Goal: Information Seeking & Learning: Learn about a topic

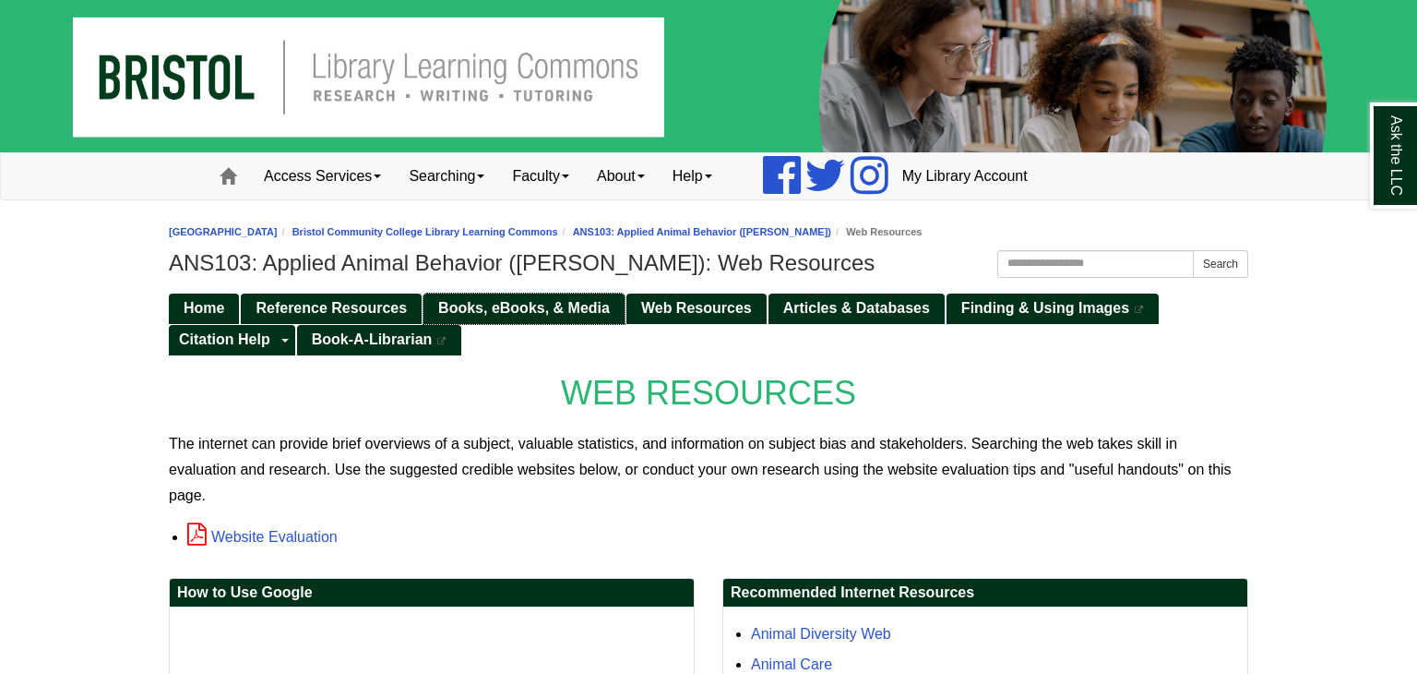
click at [580, 304] on span "Books, eBooks, & Media" at bounding box center [524, 308] width 172 height 16
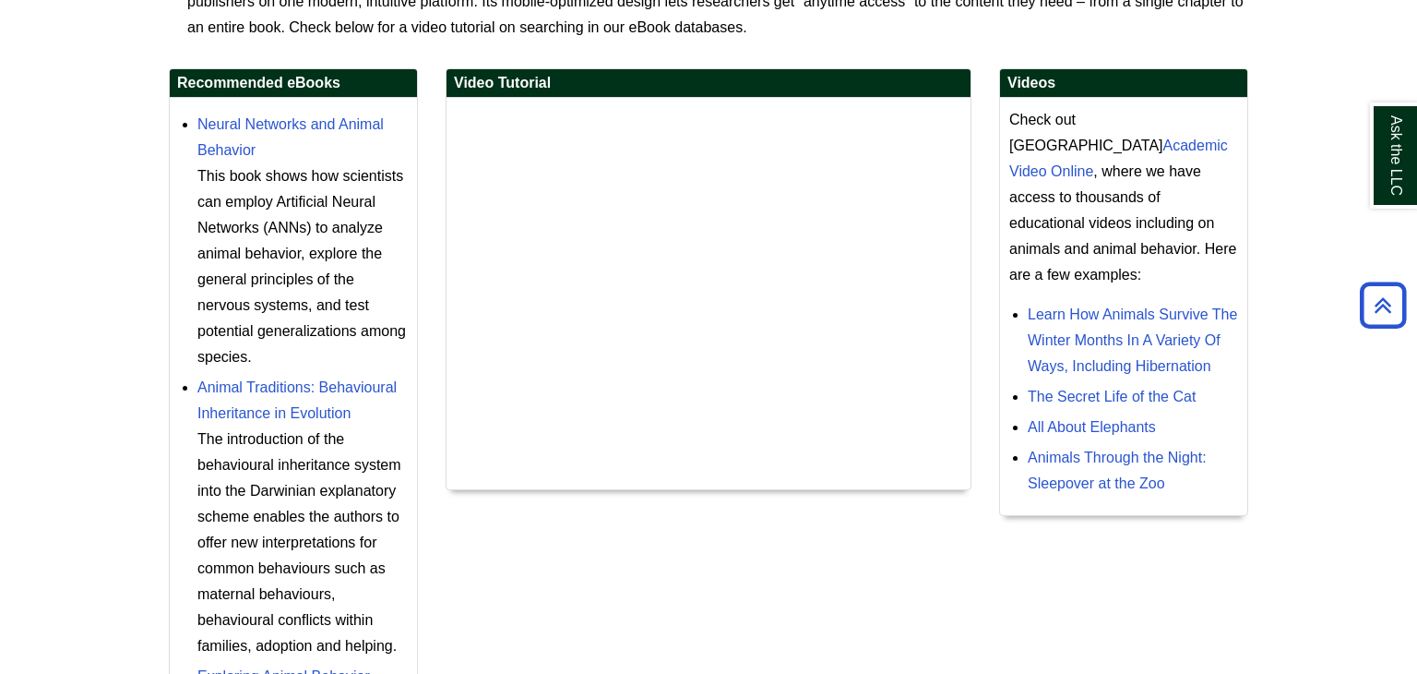
scroll to position [648, 0]
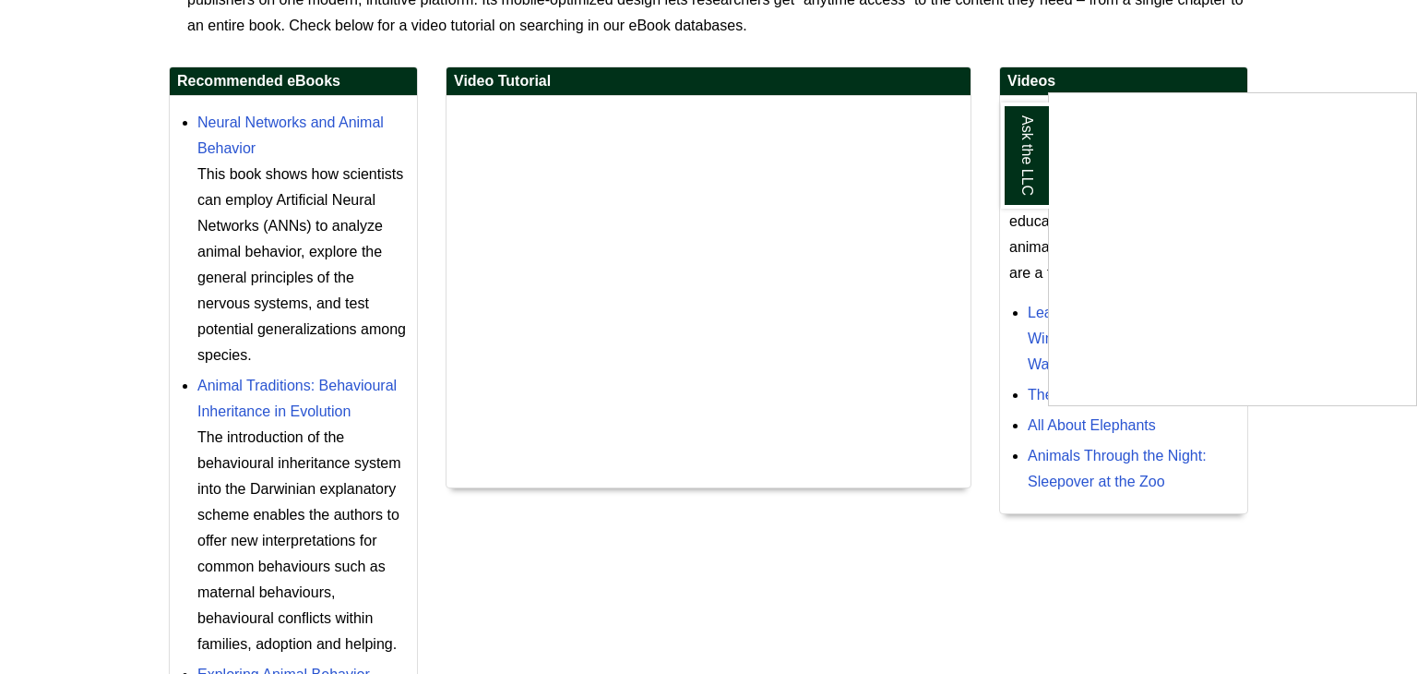
click at [290, 123] on div "Ask the LLC" at bounding box center [708, 337] width 1417 height 674
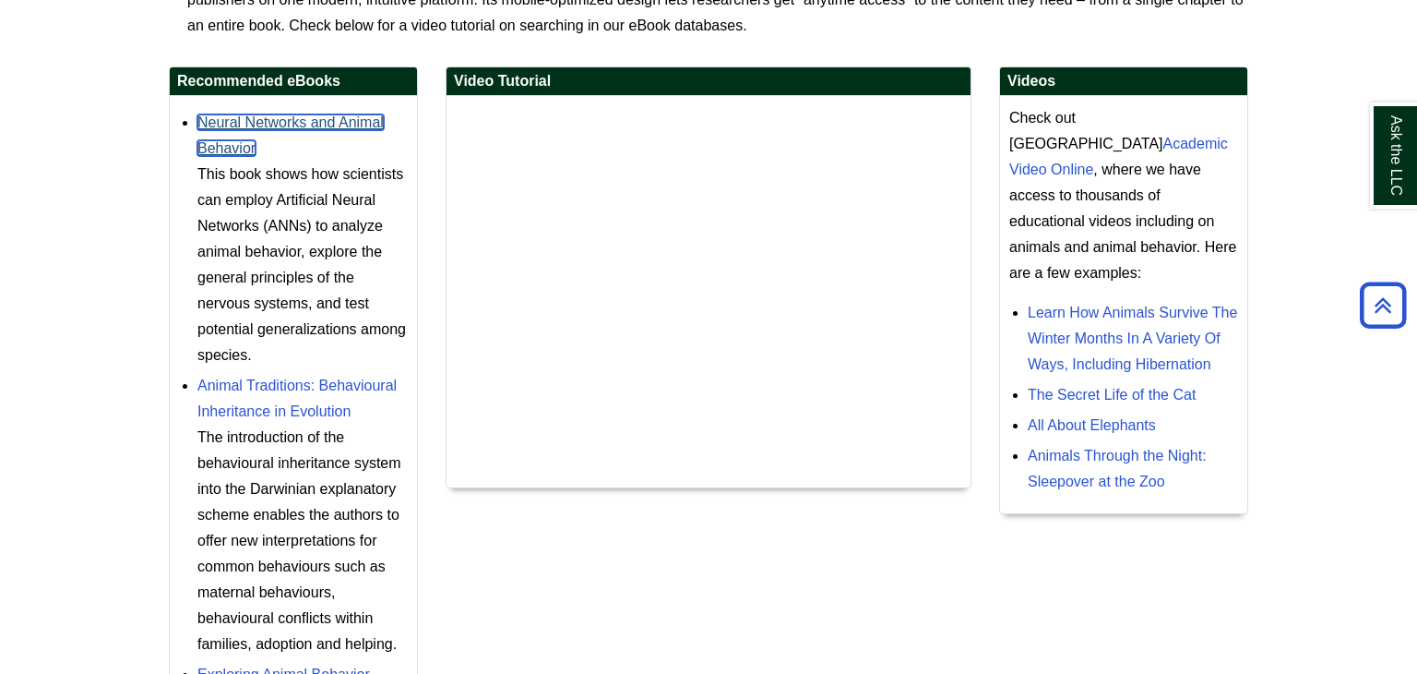
click at [234, 117] on link "Neural Networks and Animal Behavior" at bounding box center [290, 135] width 186 height 42
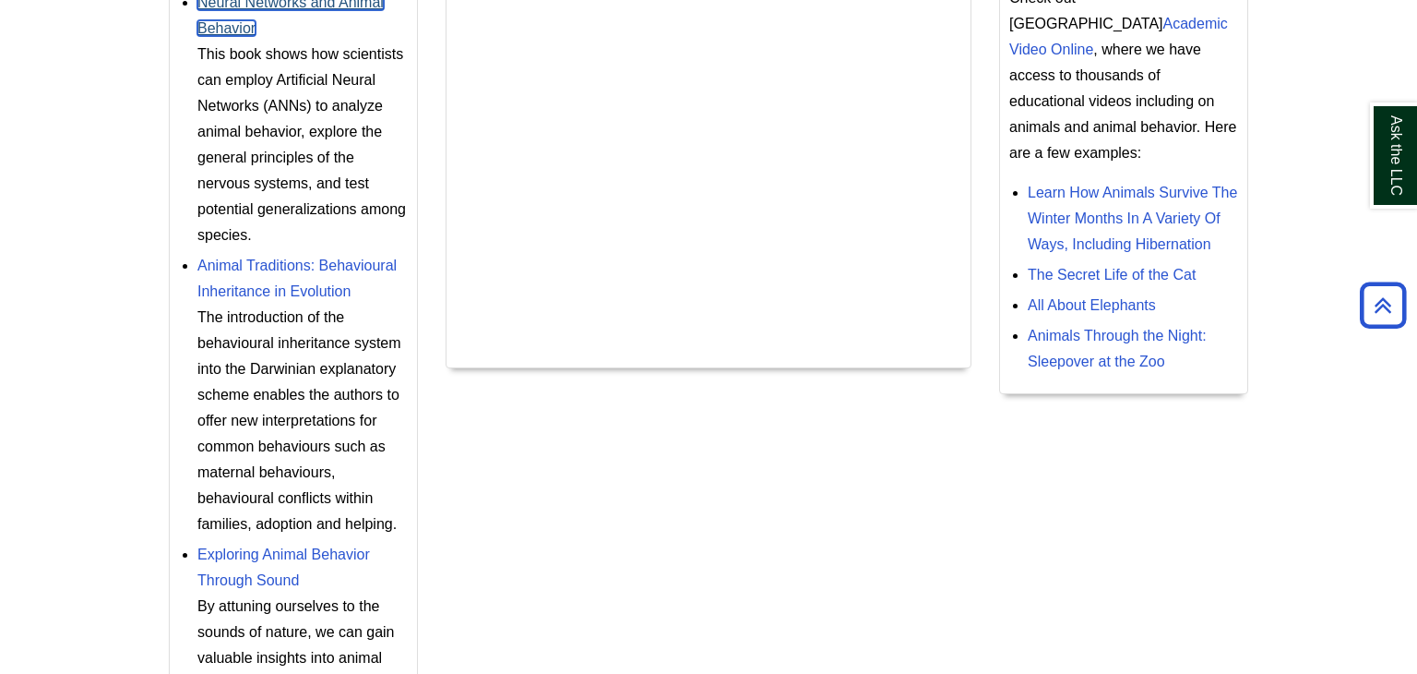
scroll to position [771, 0]
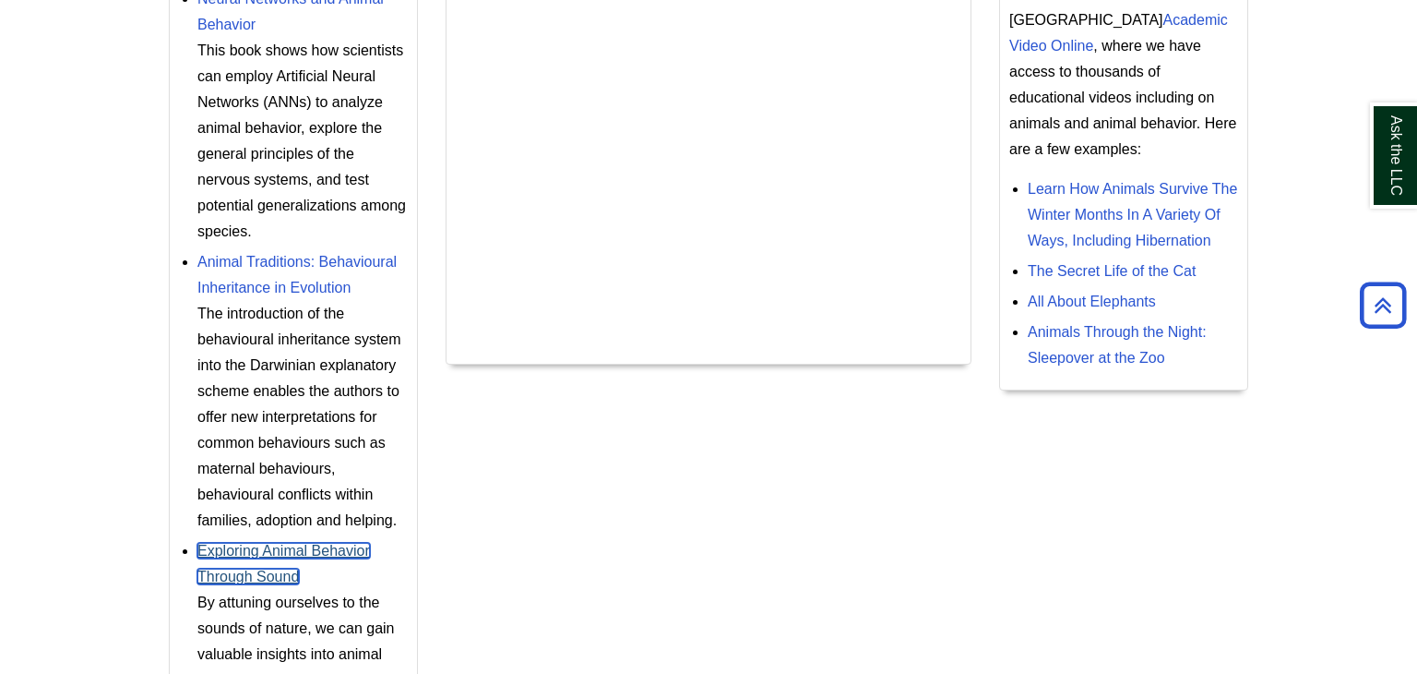
click at [272, 572] on link "Exploring Animal Behavior Through Sound" at bounding box center [283, 564] width 173 height 42
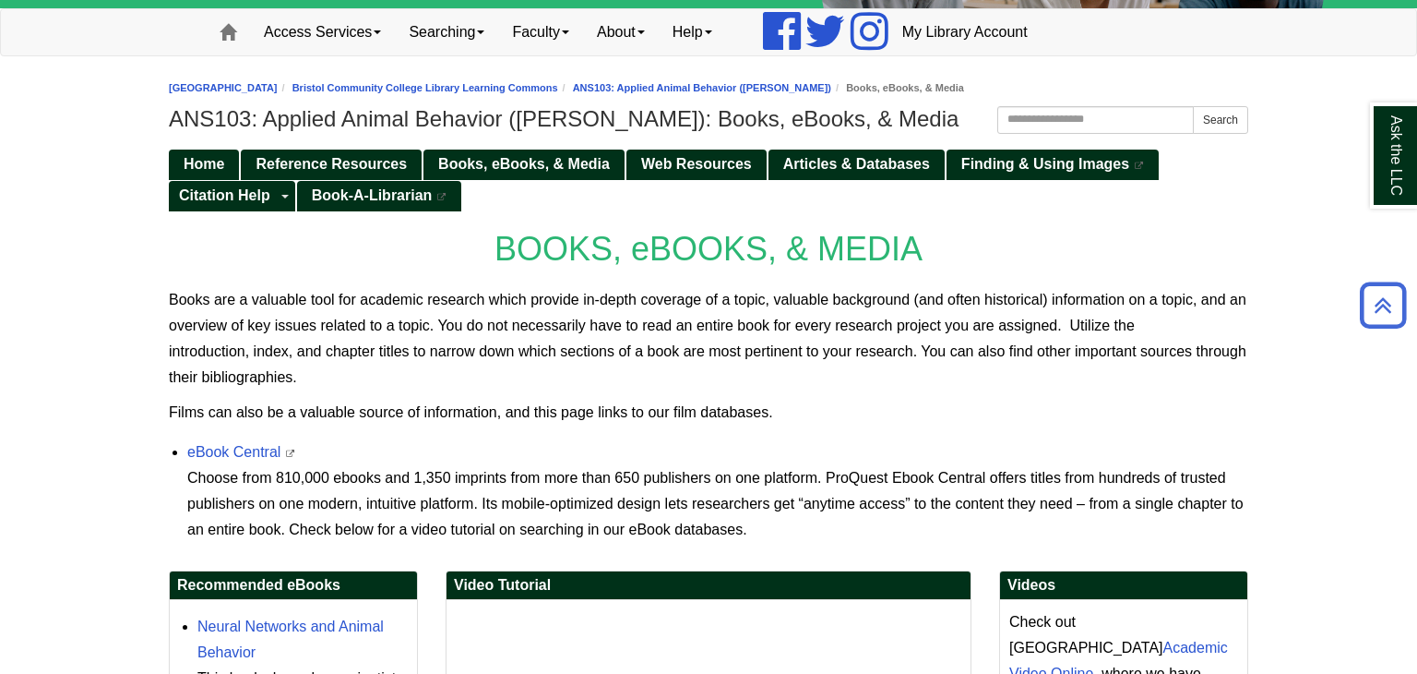
scroll to position [129, 0]
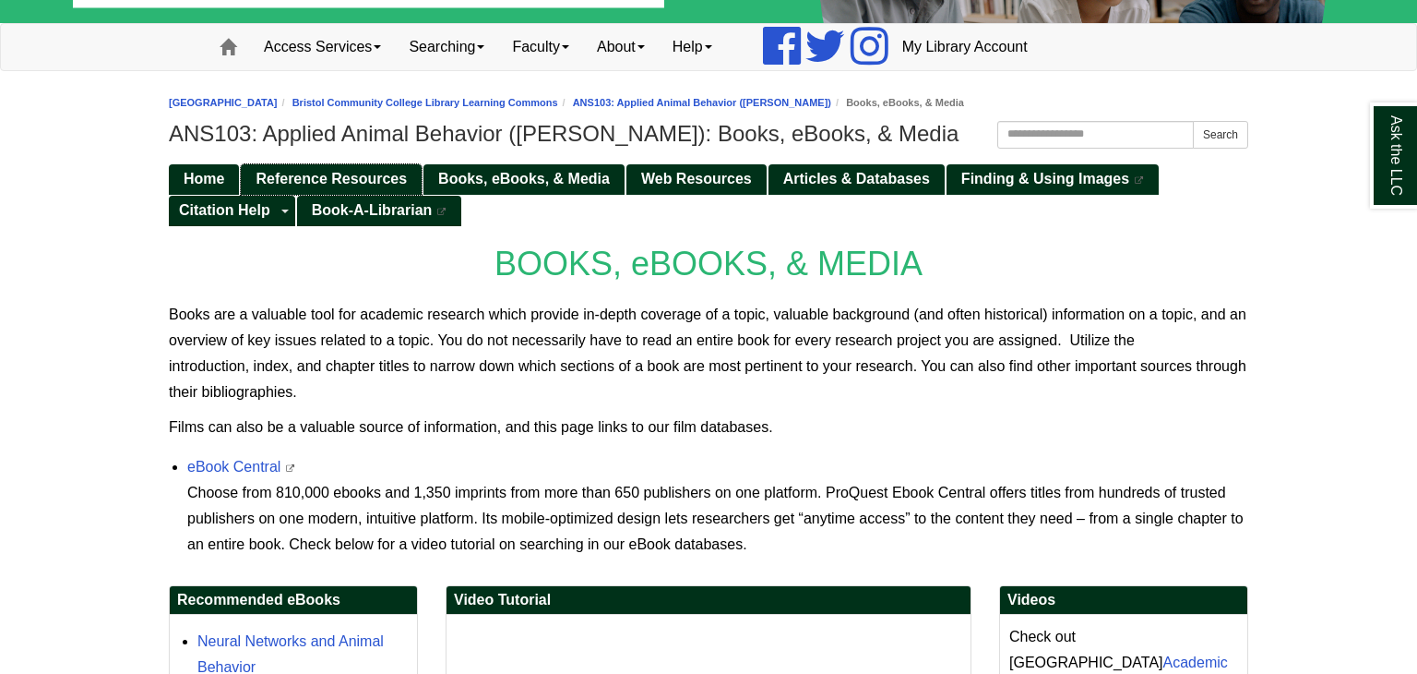
click at [356, 186] on span "Reference Resources" at bounding box center [331, 179] width 151 height 16
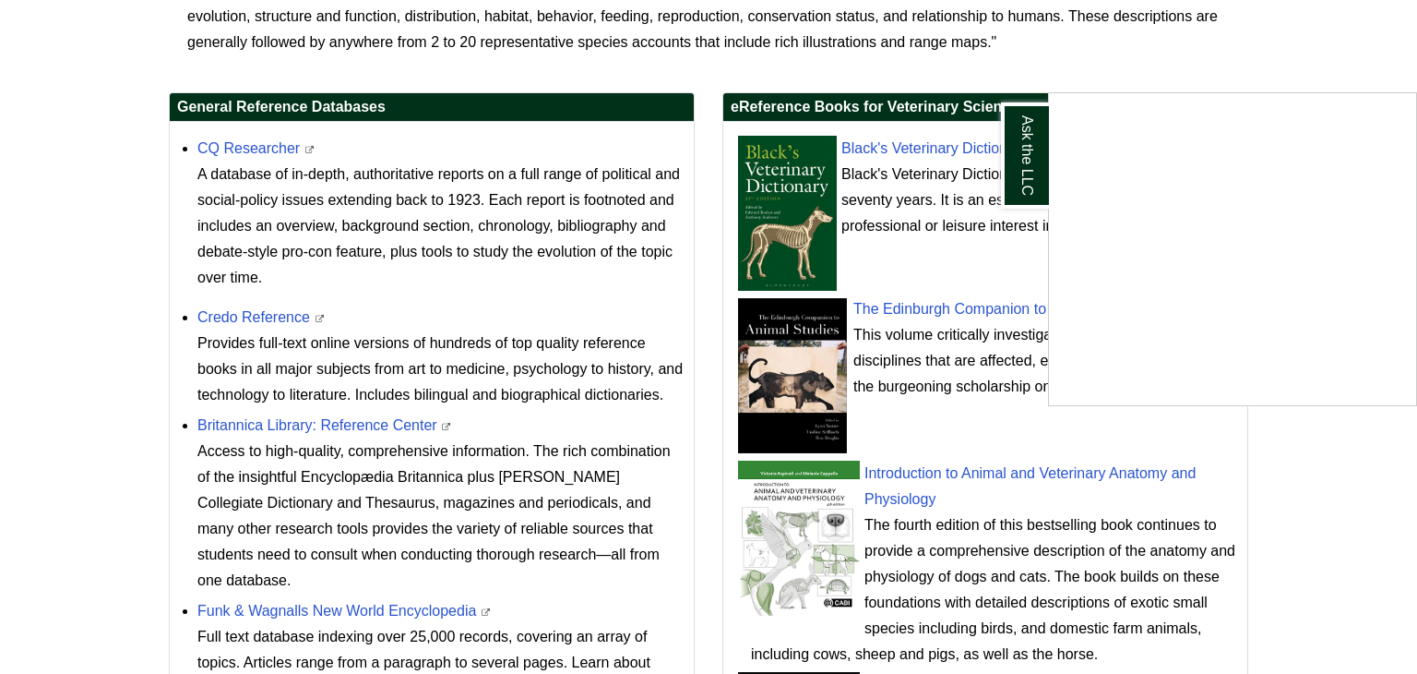
scroll to position [649, 0]
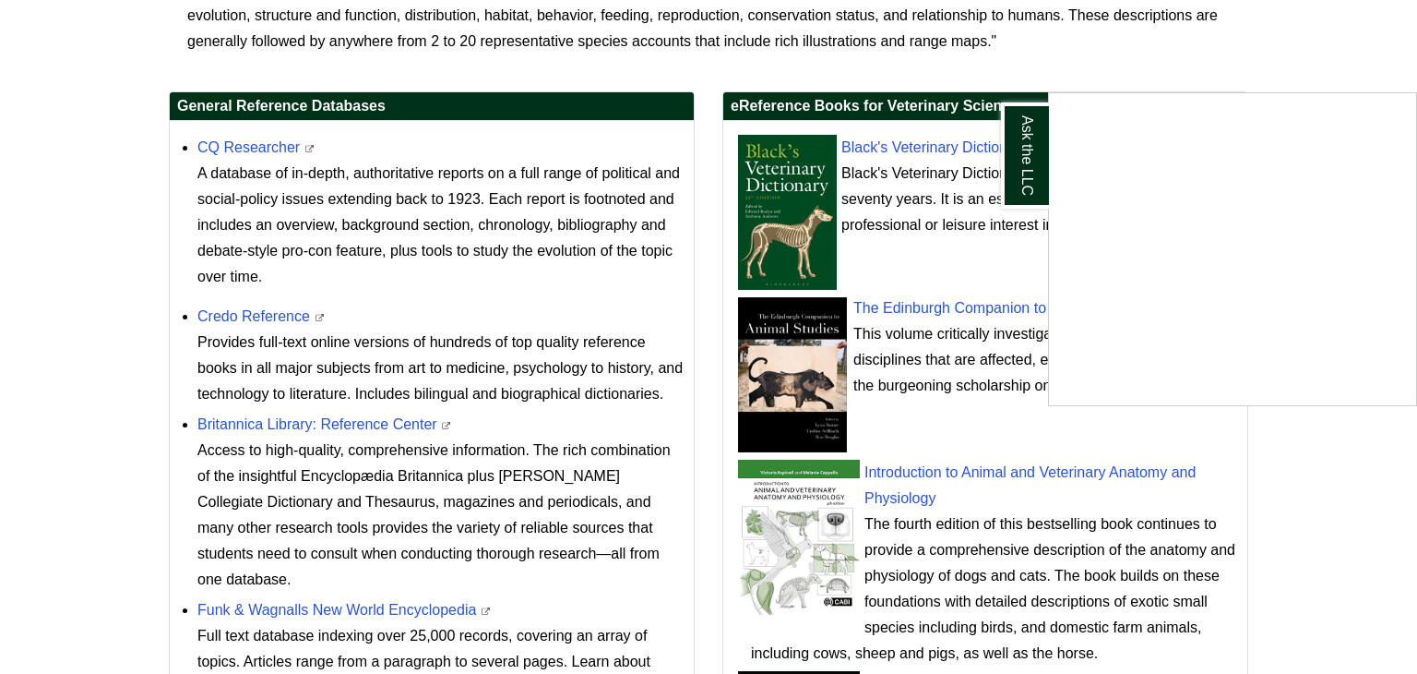
click at [894, 145] on div "Ask the LLC" at bounding box center [708, 337] width 1417 height 674
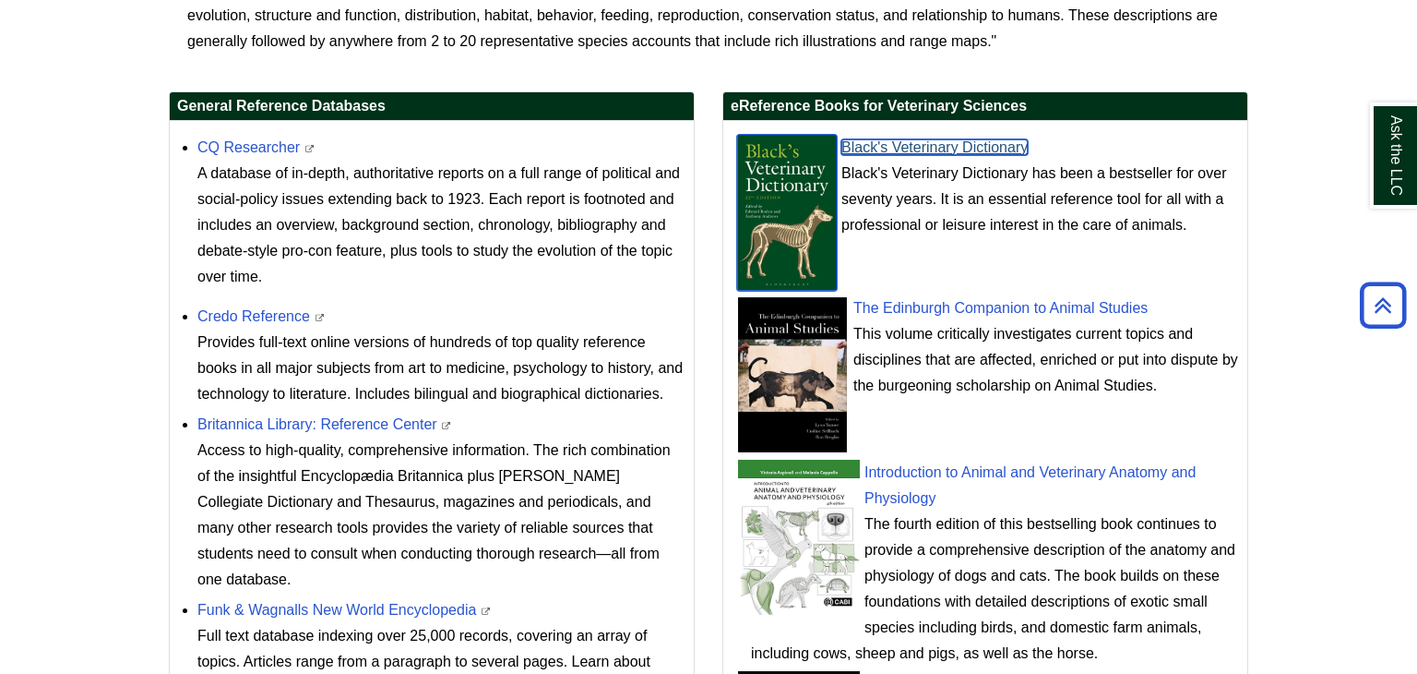
click at [930, 149] on link "Black's Veterinary Dictionary" at bounding box center [934, 147] width 186 height 16
